Goal: Transaction & Acquisition: Download file/media

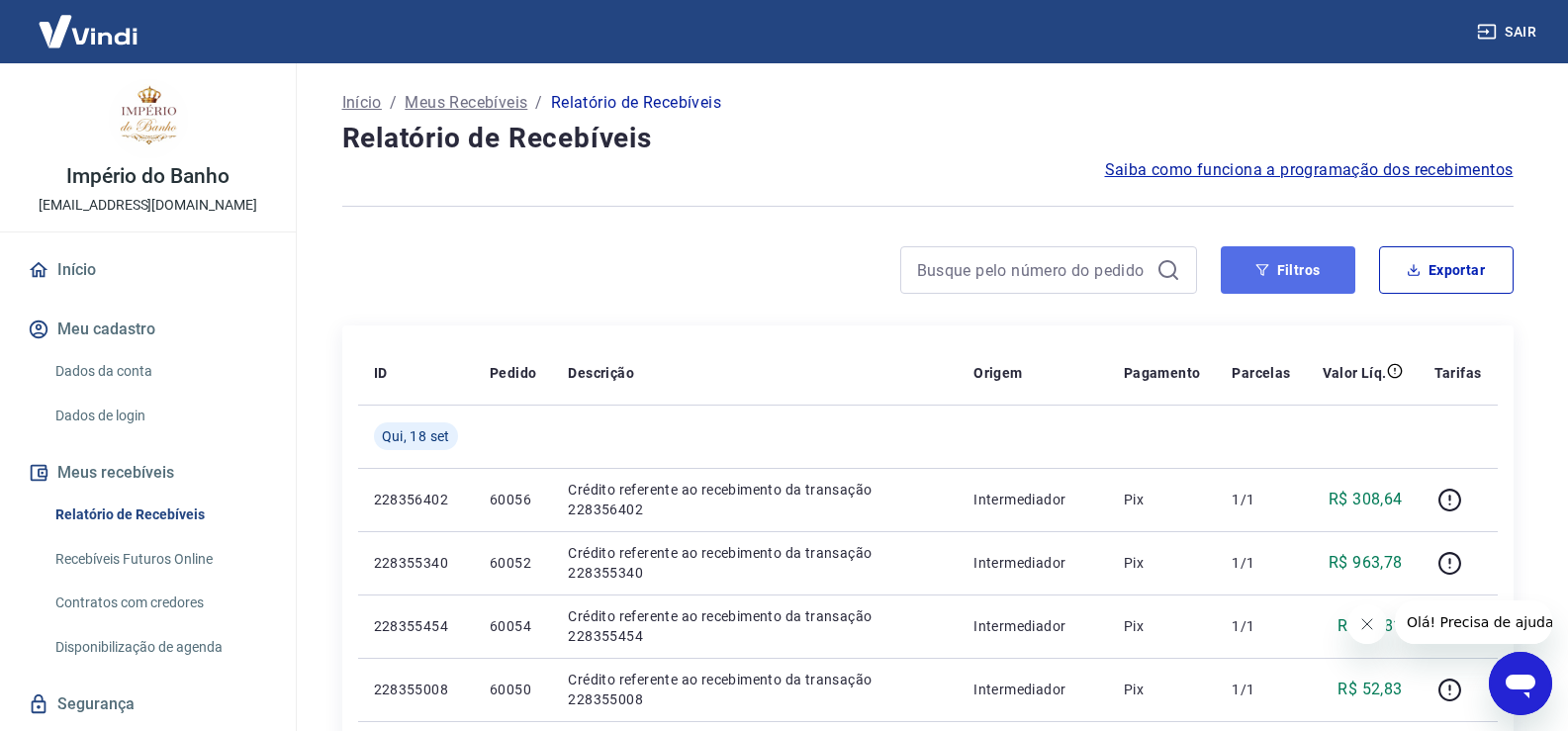
click at [1269, 269] on icon "button" at bounding box center [1262, 270] width 14 height 14
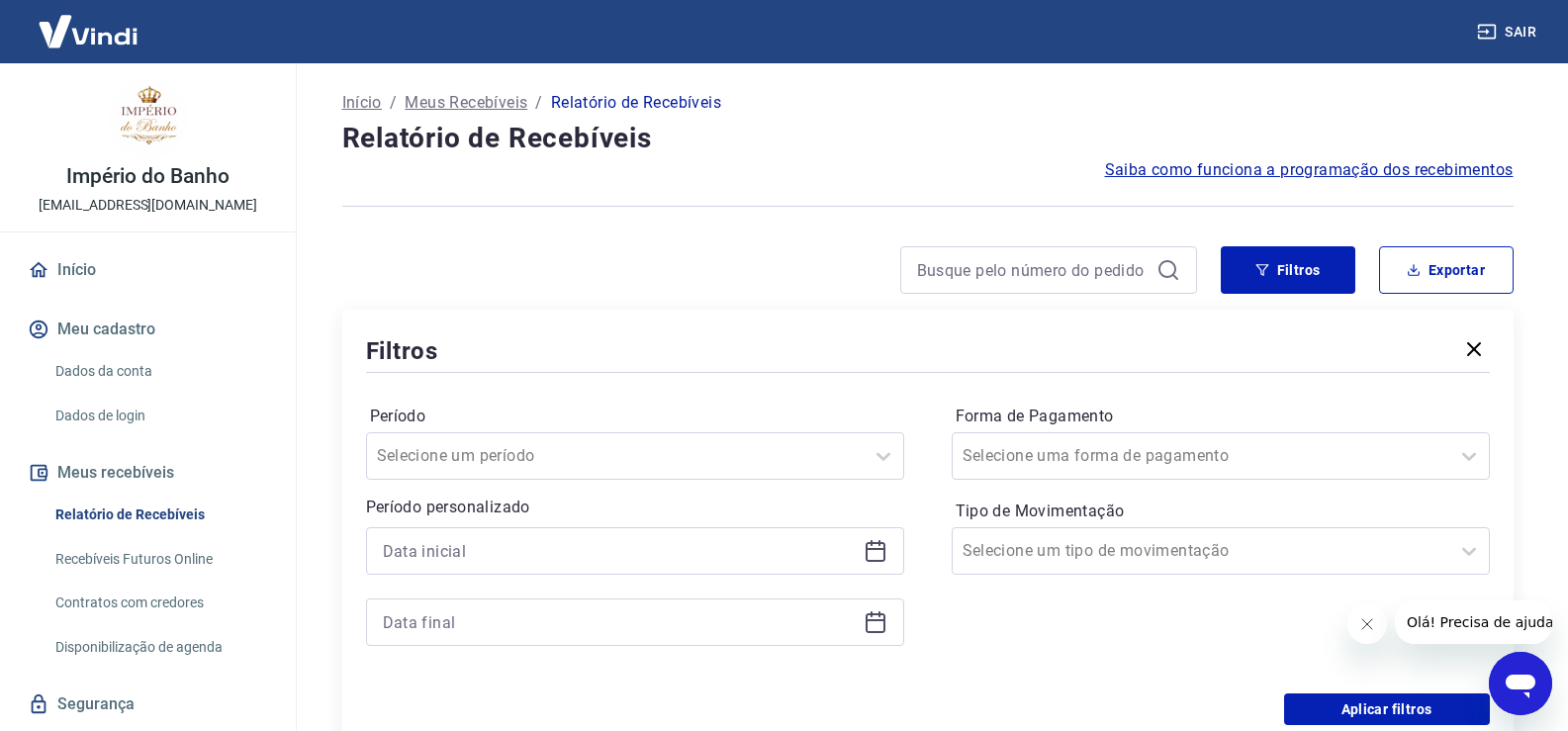
click at [875, 558] on icon at bounding box center [875, 550] width 24 height 24
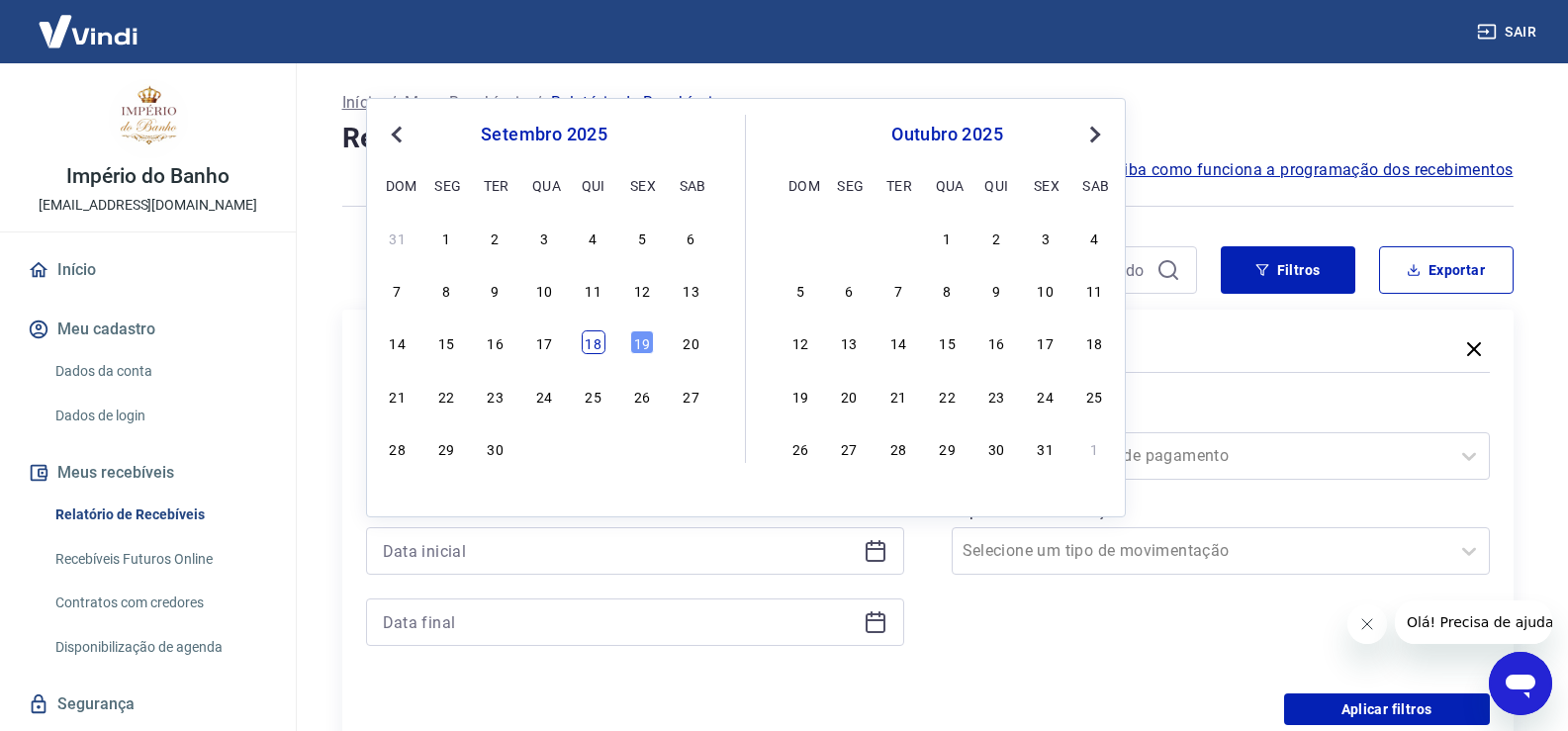
click at [601, 342] on div "18" at bounding box center [593, 342] width 24 height 24
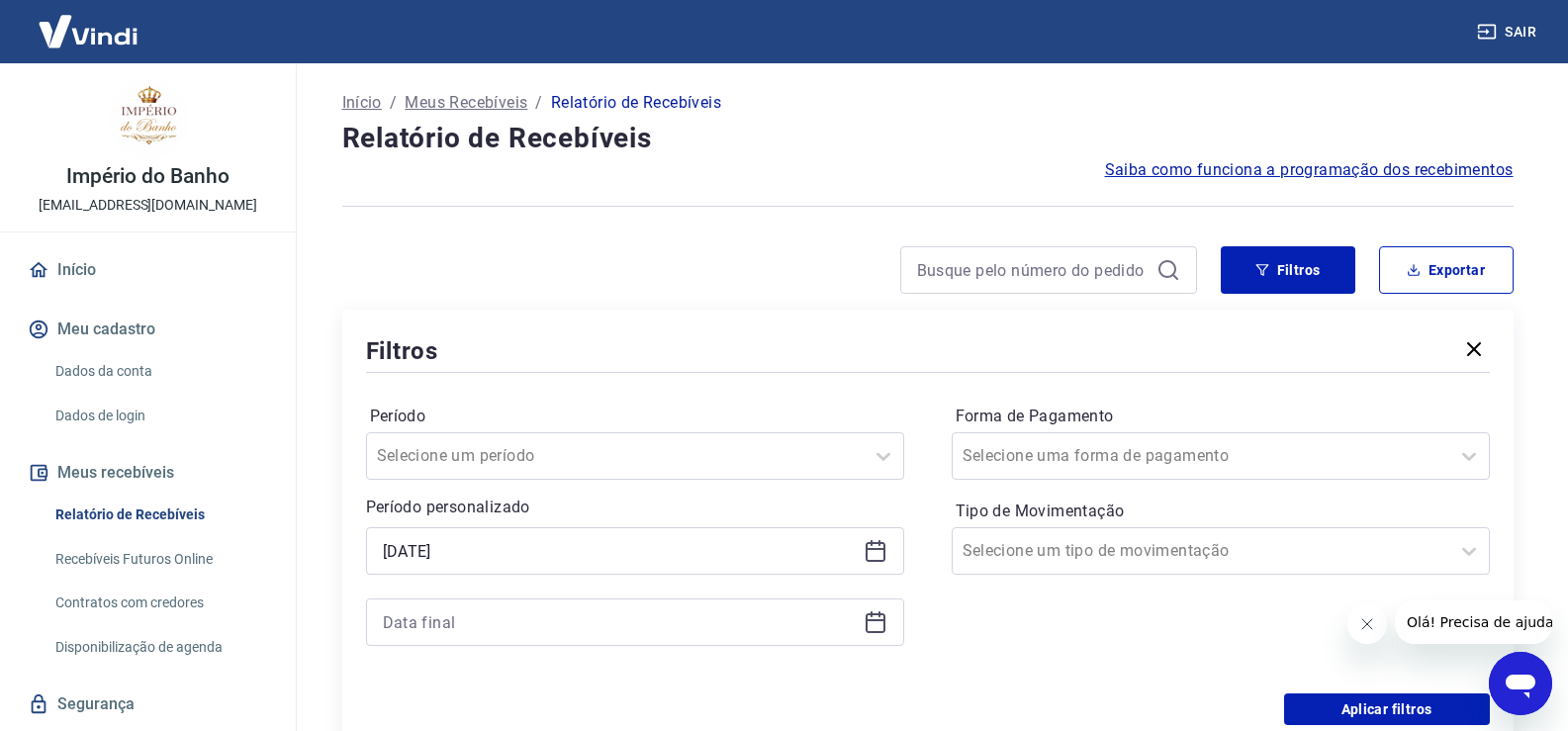
type input "18/09/2025"
click at [875, 624] on icon at bounding box center [875, 622] width 24 height 24
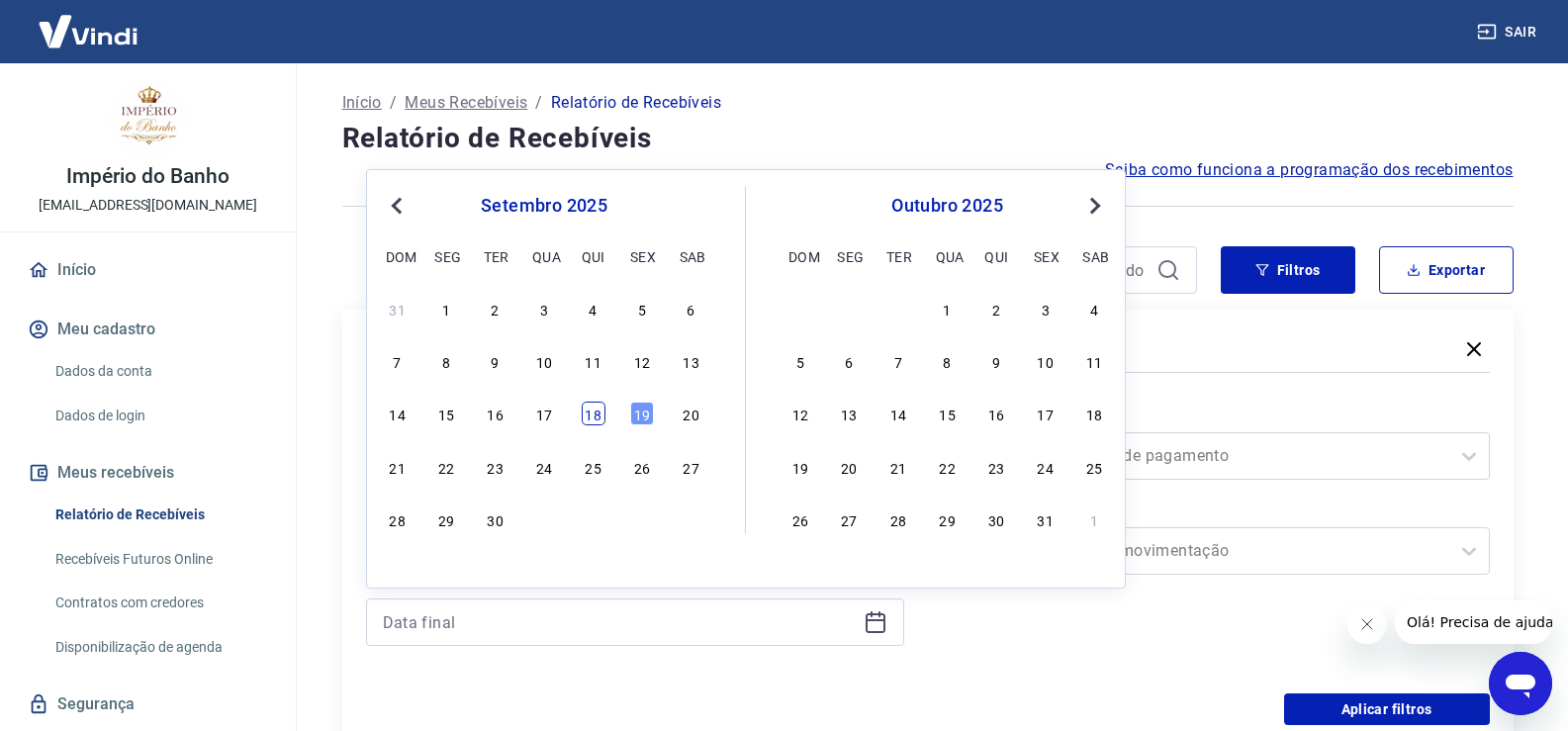
click at [601, 422] on div "18" at bounding box center [593, 413] width 24 height 24
type input "18/09/2025"
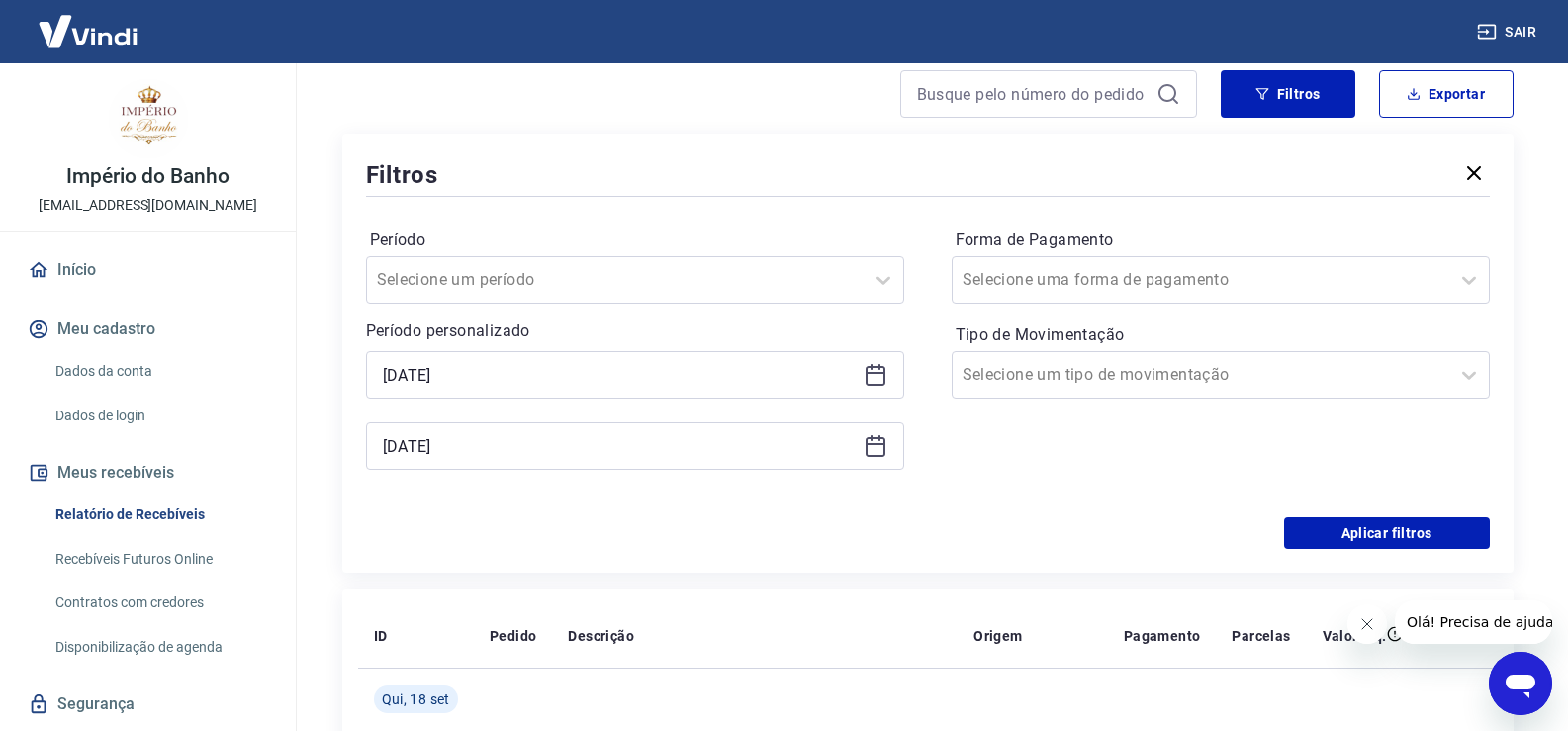
scroll to position [198, 0]
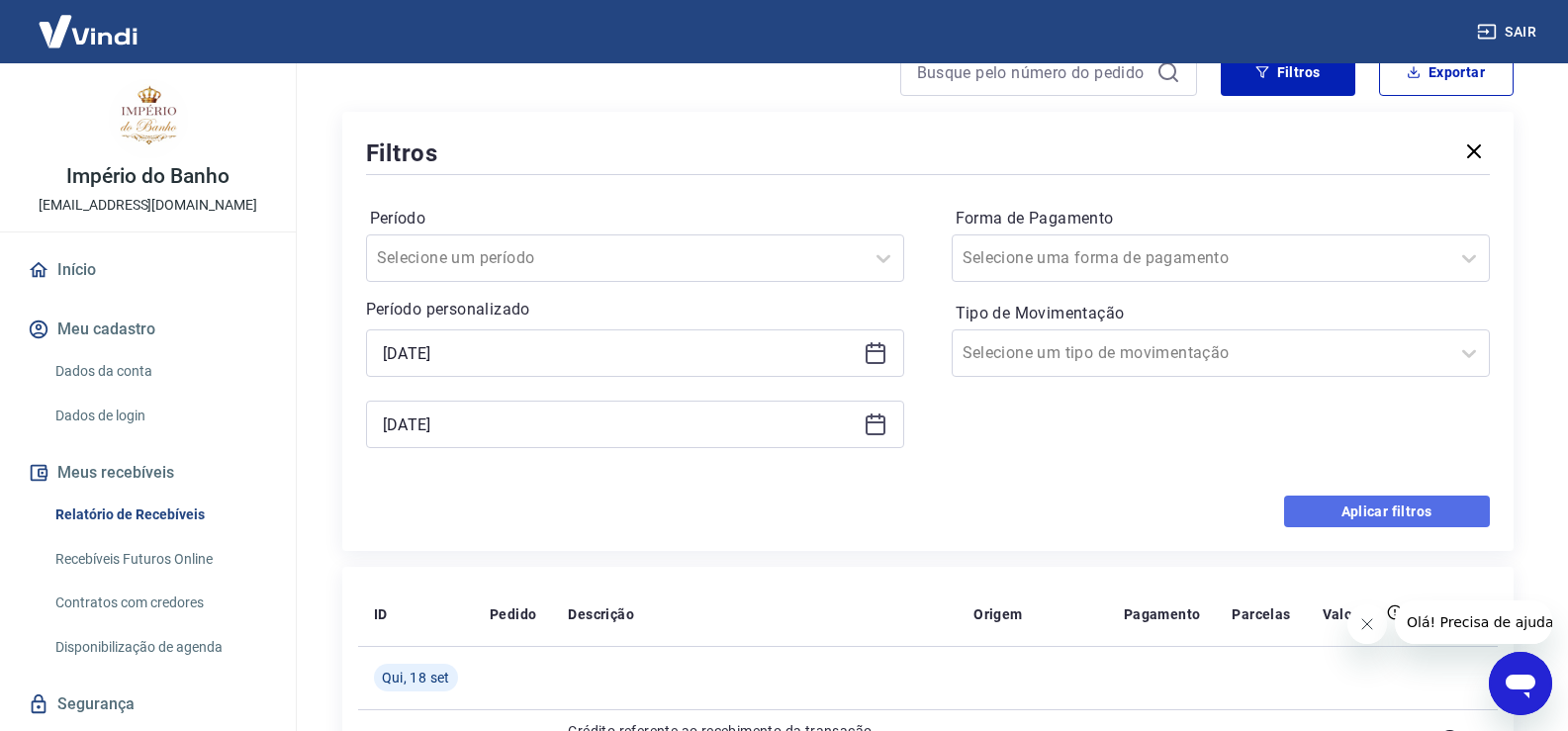
click at [1412, 506] on button "Aplicar filtros" at bounding box center [1386, 512] width 206 height 32
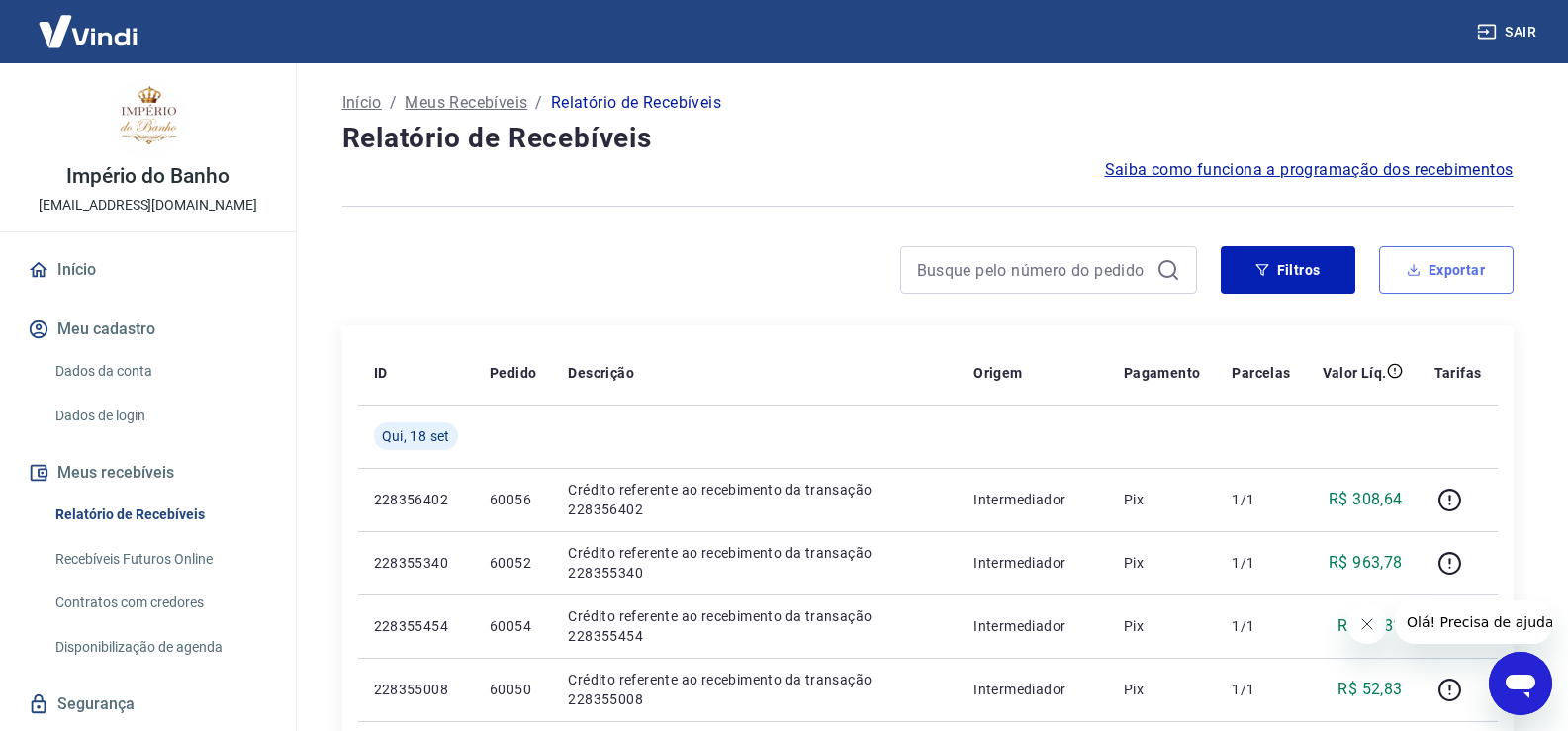
click at [1430, 269] on button "Exportar" at bounding box center [1446, 270] width 134 height 48
type input "18/09/2025"
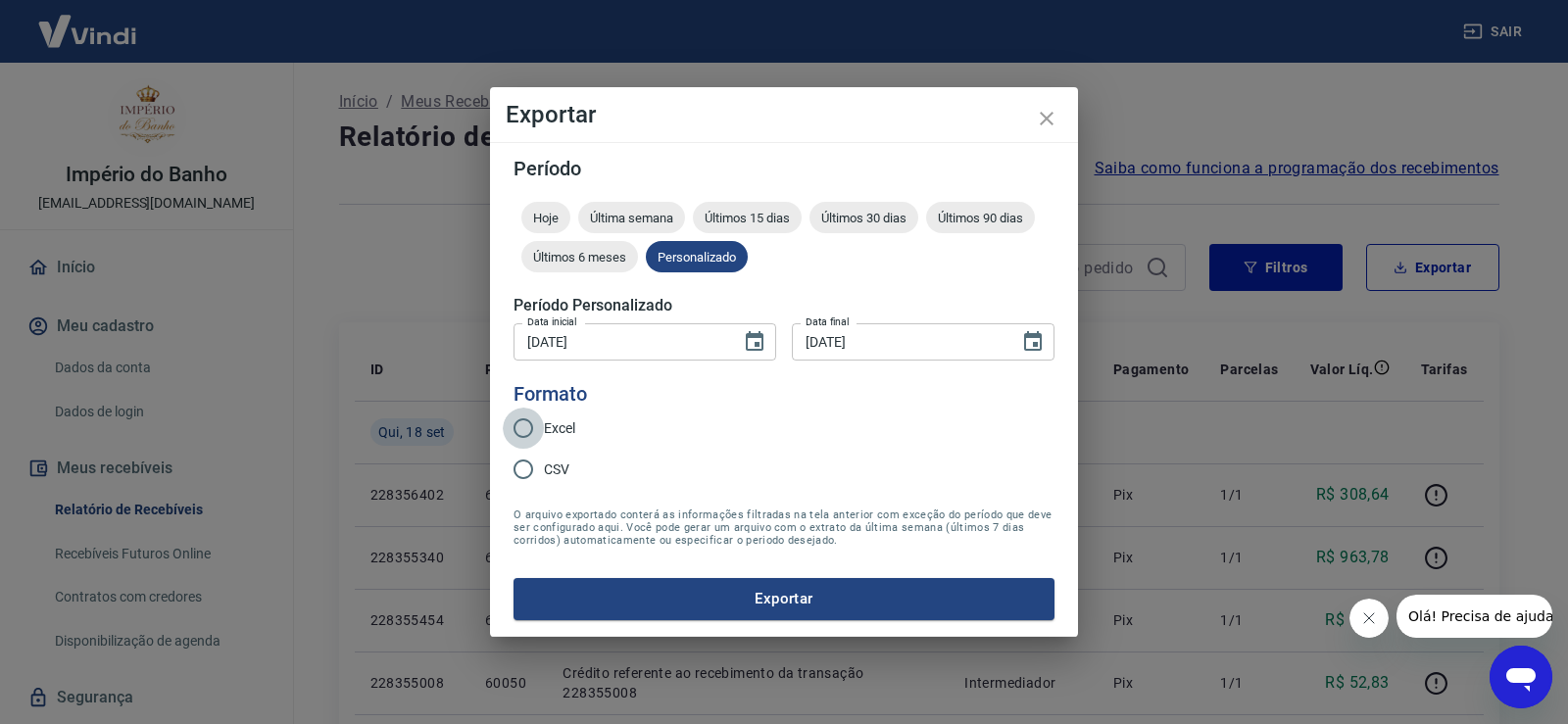
drag, startPoint x: 529, startPoint y: 430, endPoint x: 586, endPoint y: 456, distance: 62.6
click at [528, 430] on input "Excel" at bounding box center [524, 428] width 41 height 41
radio input "true"
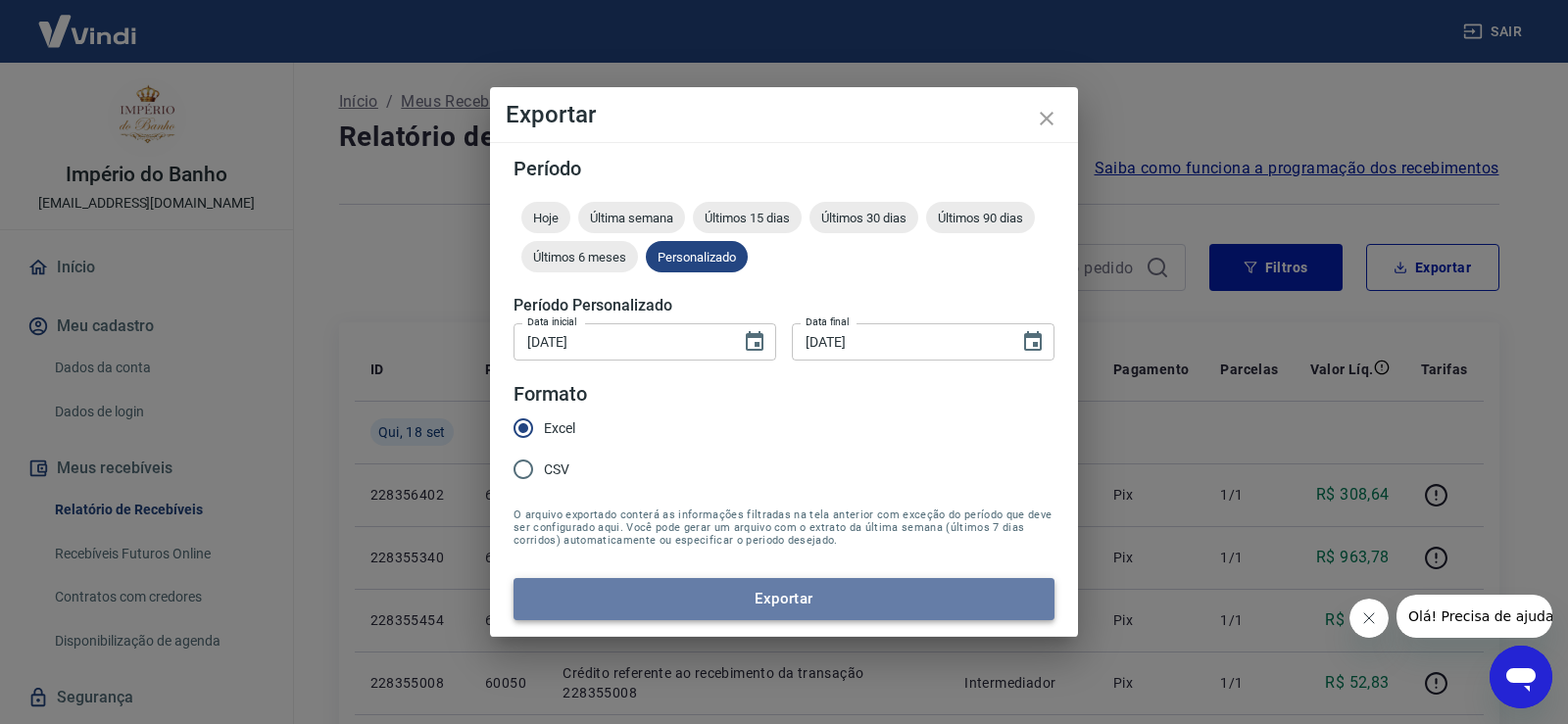
click at [843, 596] on button "Exportar" at bounding box center [784, 598] width 540 height 41
